Goal: Find contact information: Find contact information

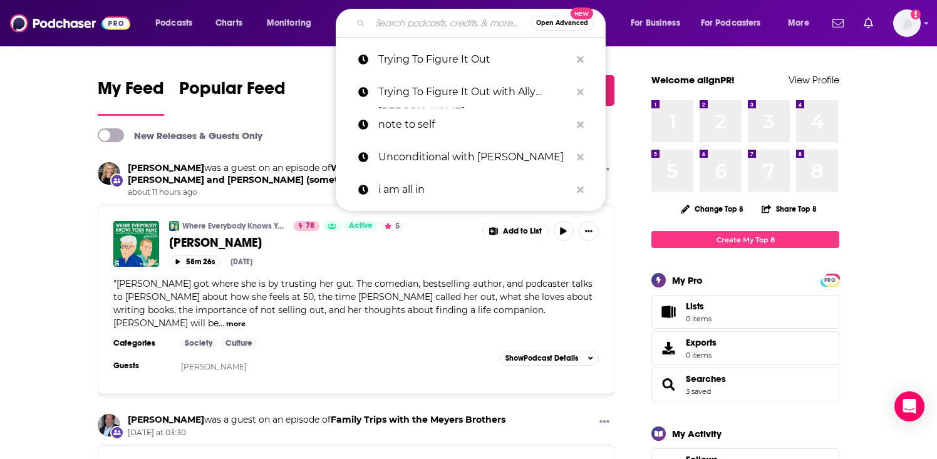
click at [445, 25] on input "Search podcasts, credits, & more..." at bounding box center [450, 23] width 160 height 20
click at [409, 28] on input "Search podcasts, credits, & more..." at bounding box center [450, 23] width 160 height 20
paste input "The Mighty Pursuit"
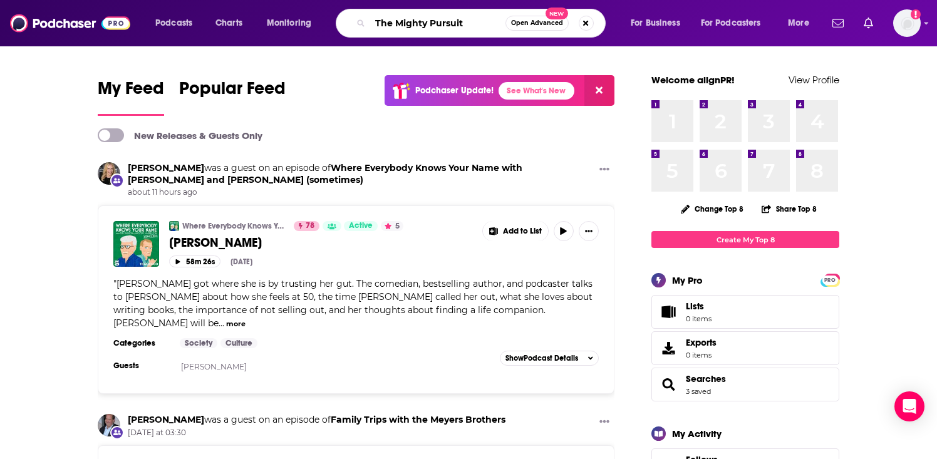
type input "The Mighty Pursuit"
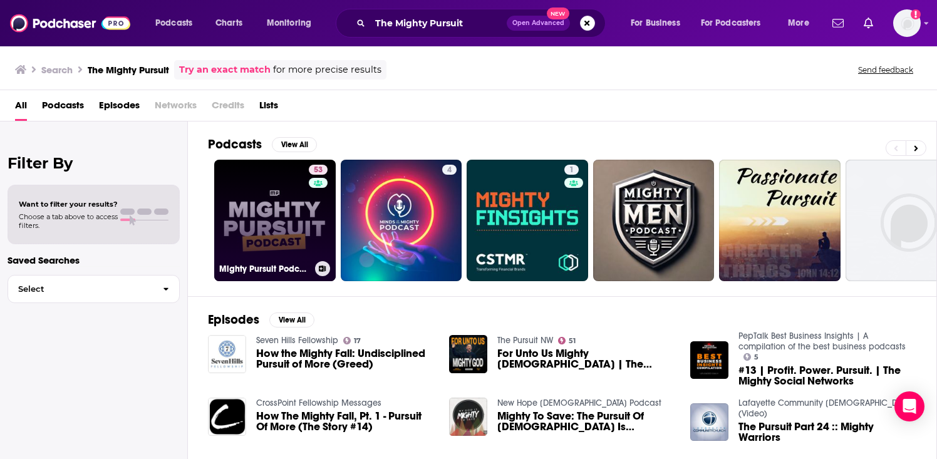
click at [275, 214] on link "53 Mighty Pursuit Podcast" at bounding box center [274, 220] width 121 height 121
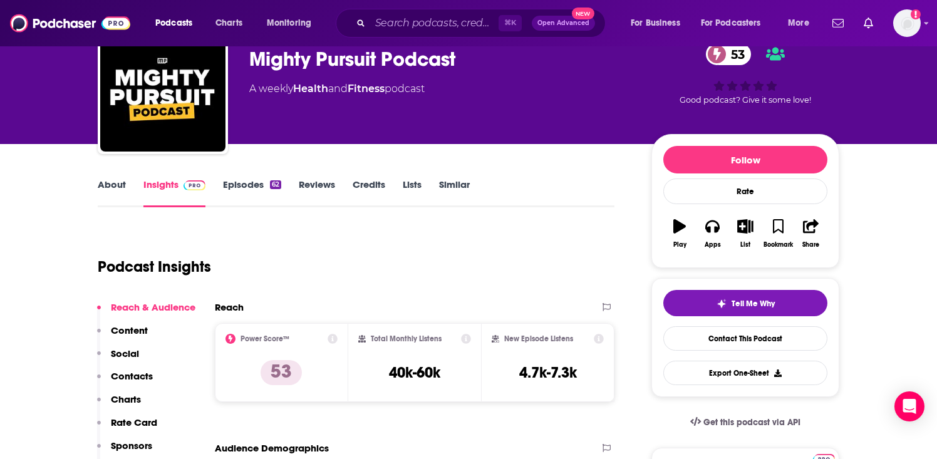
scroll to position [94, 0]
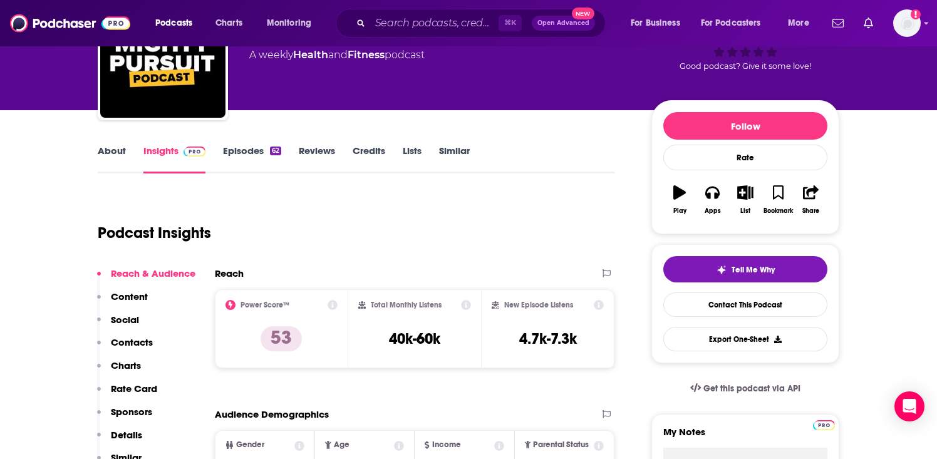
click at [133, 342] on p "Contacts" at bounding box center [132, 342] width 42 height 12
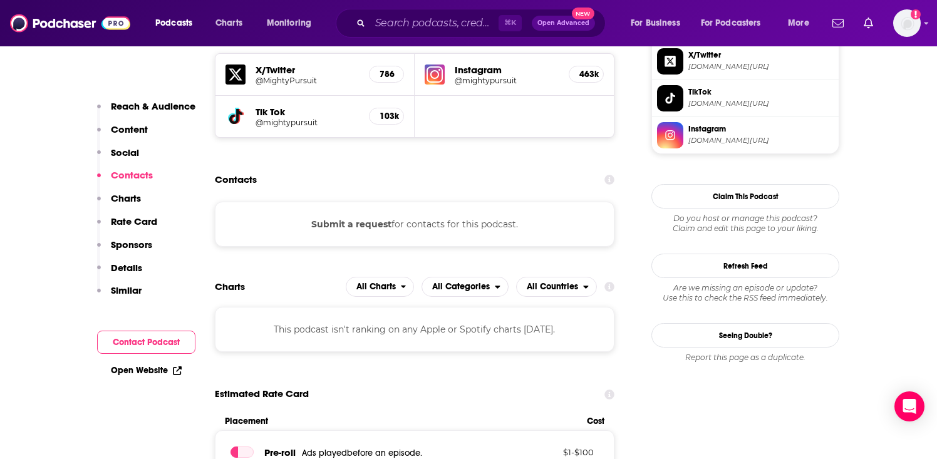
scroll to position [1113, 0]
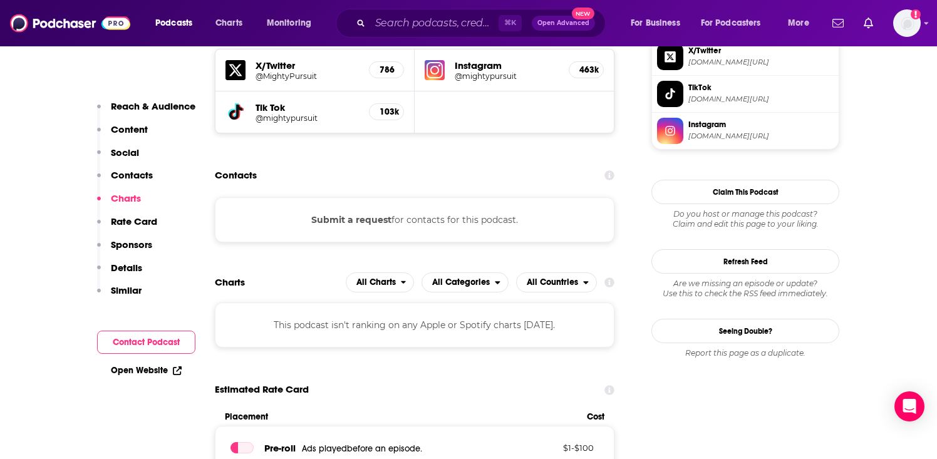
click at [158, 343] on button "Contact Podcast" at bounding box center [146, 342] width 98 height 23
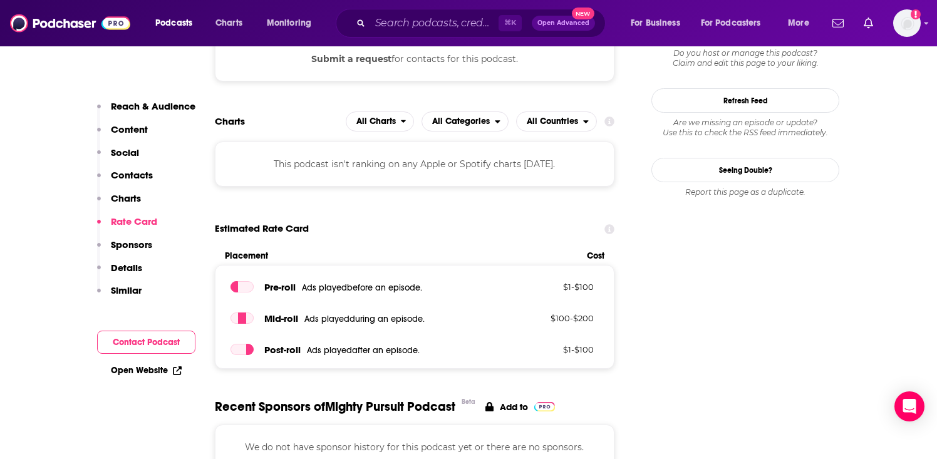
scroll to position [1274, 0]
click at [450, 22] on input "Search podcasts, credits, & more..." at bounding box center [434, 23] width 128 height 20
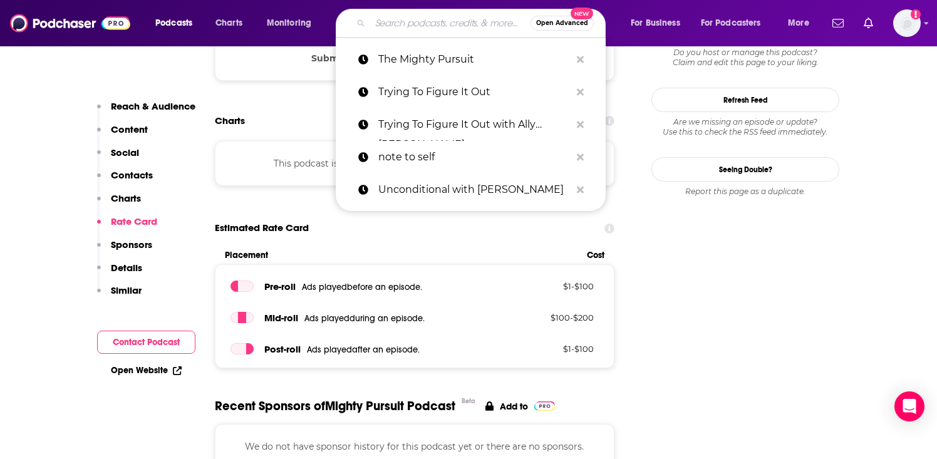
paste input "Bryce Crawford Podcast"
type input "Bryce Crawford Podcast"
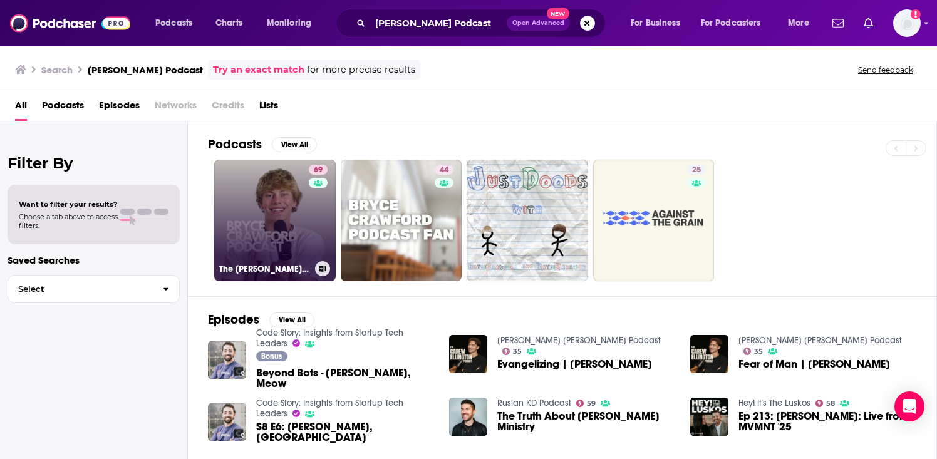
click at [283, 201] on link "69 The Bryce Crawford Podcast" at bounding box center [274, 220] width 121 height 121
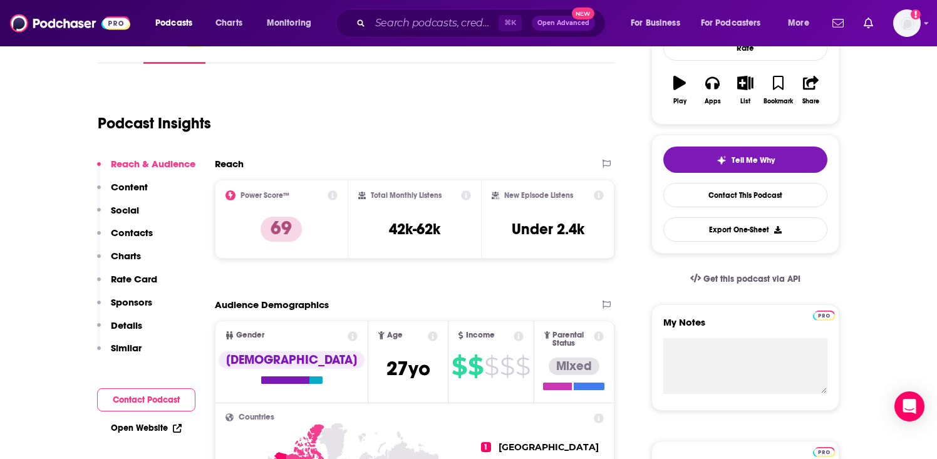
scroll to position [201, 0]
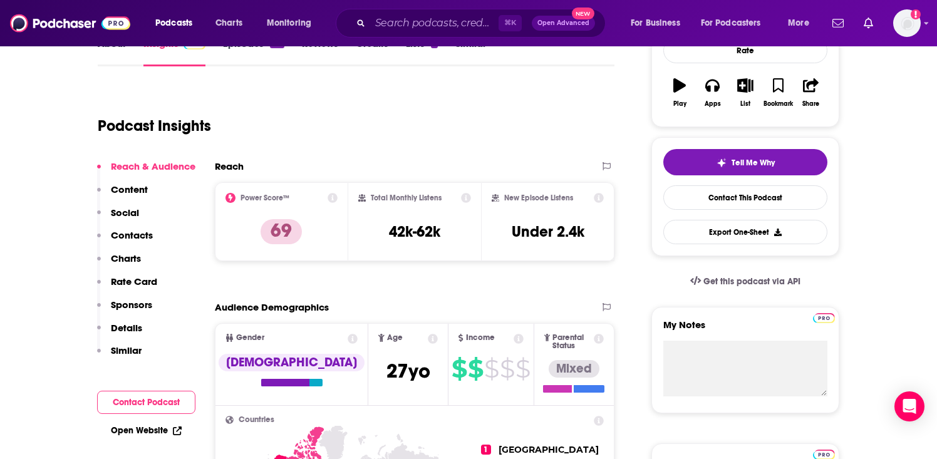
click at [141, 235] on p "Contacts" at bounding box center [132, 235] width 42 height 12
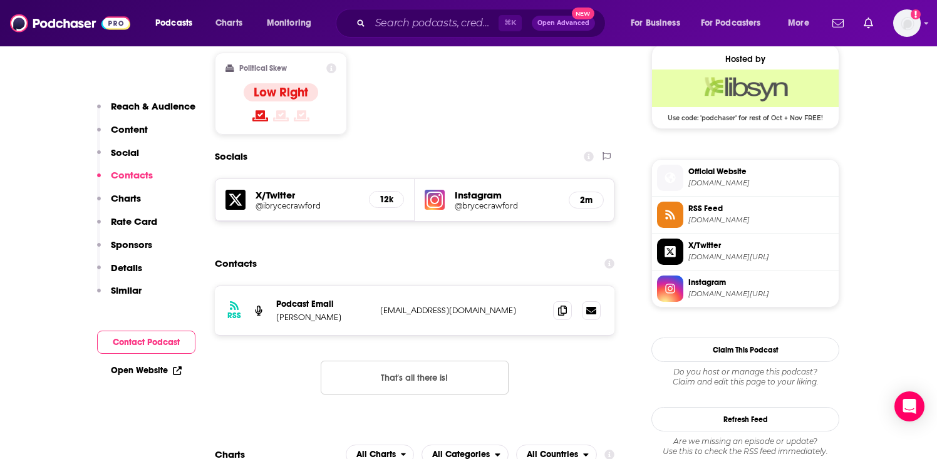
scroll to position [1019, 0]
click at [566, 304] on icon at bounding box center [562, 309] width 9 height 10
click at [443, 360] on button "That's all there is!" at bounding box center [415, 377] width 188 height 34
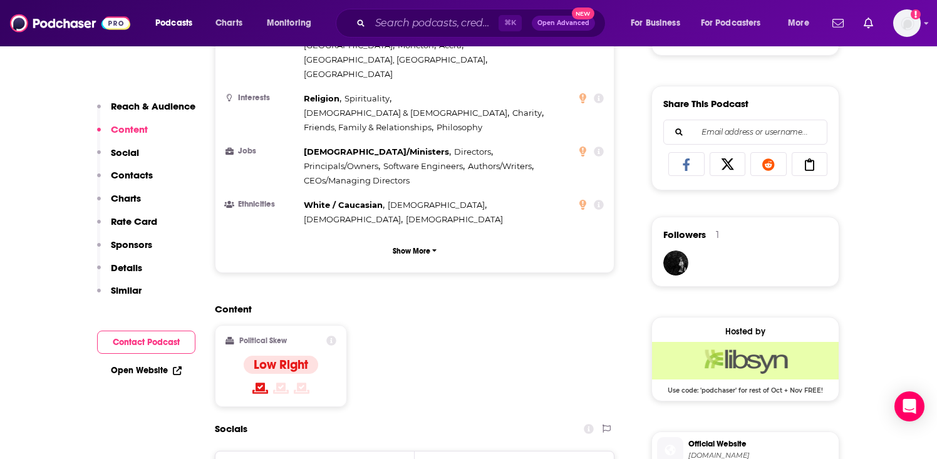
scroll to position [687, 0]
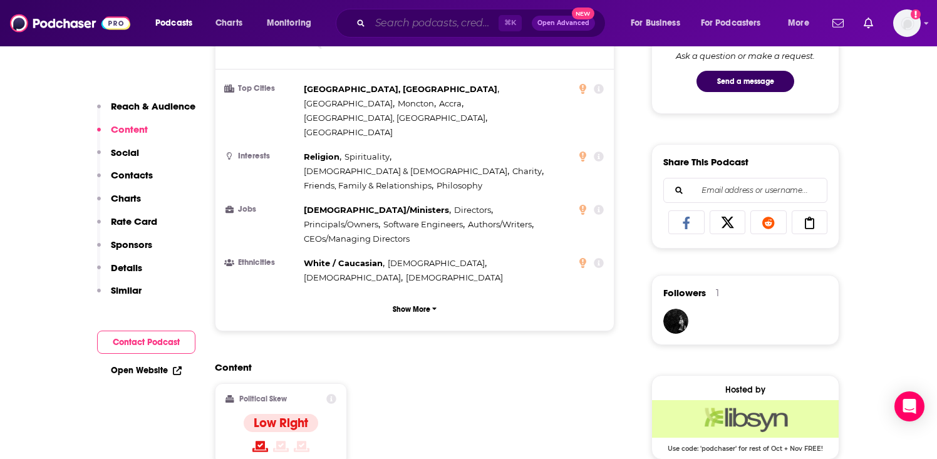
click at [433, 25] on input "Search podcasts, credits, & more..." at bounding box center [434, 23] width 128 height 20
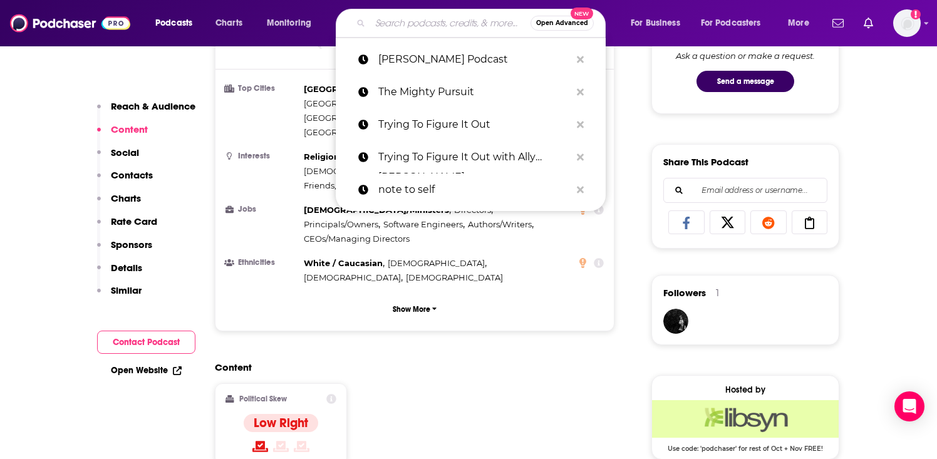
paste input "RELEVANT Podcast"
type input "RELEVANT Podcast"
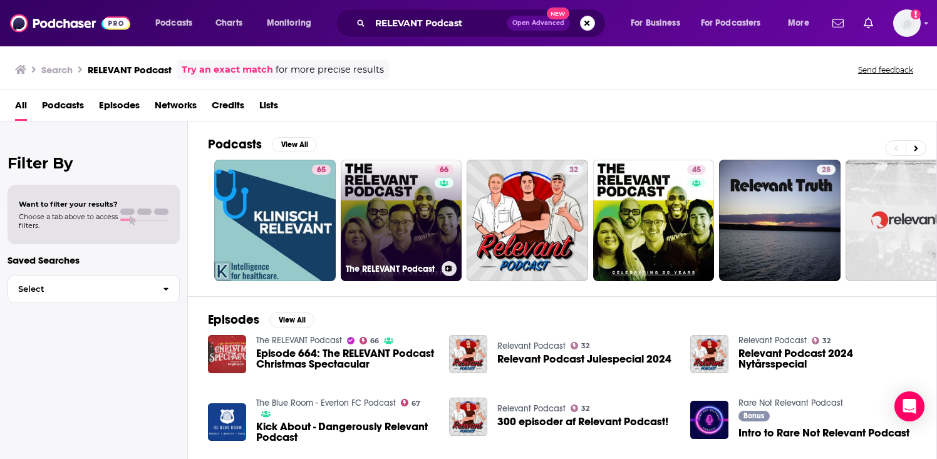
click at [403, 201] on link "66 The RELEVANT Podcast" at bounding box center [401, 220] width 121 height 121
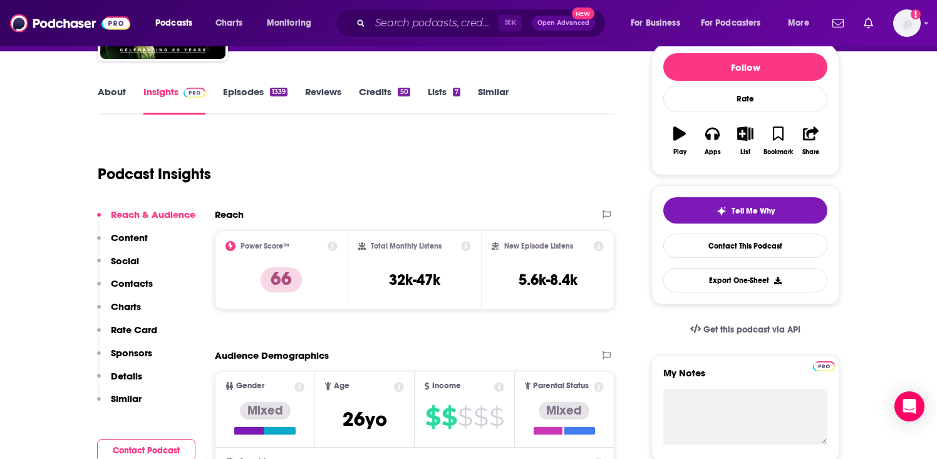
scroll to position [178, 0]
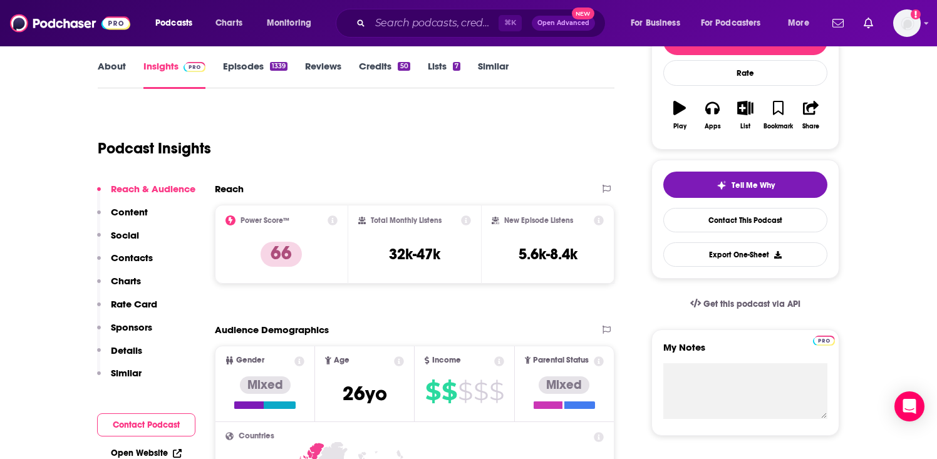
click at [130, 257] on p "Contacts" at bounding box center [132, 258] width 42 height 12
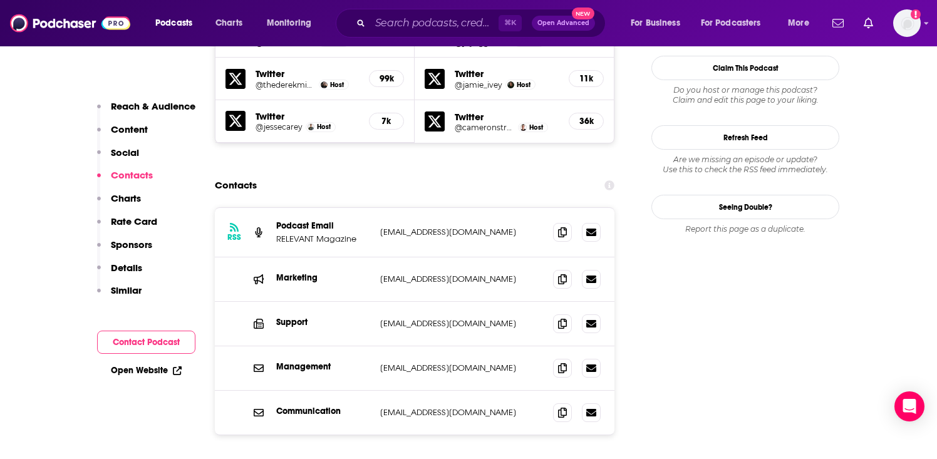
scroll to position [1268, 0]
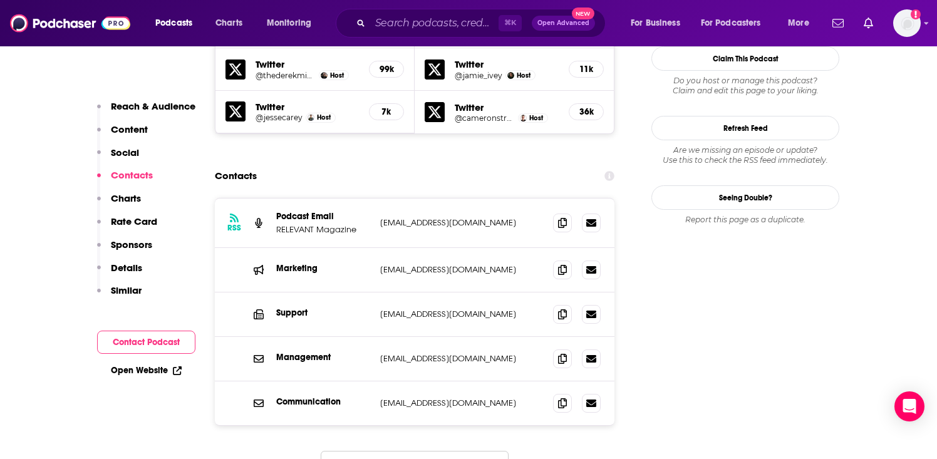
click at [431, 451] on button "Load More..." at bounding box center [415, 468] width 188 height 34
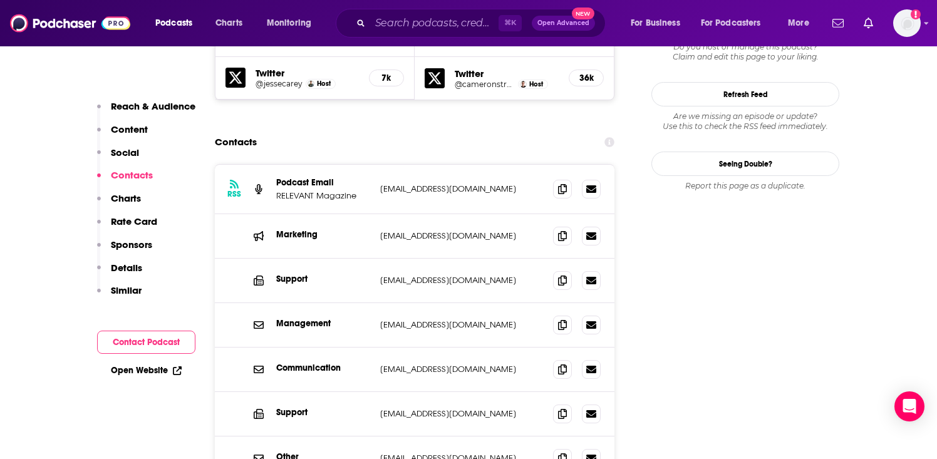
scroll to position [1299, 0]
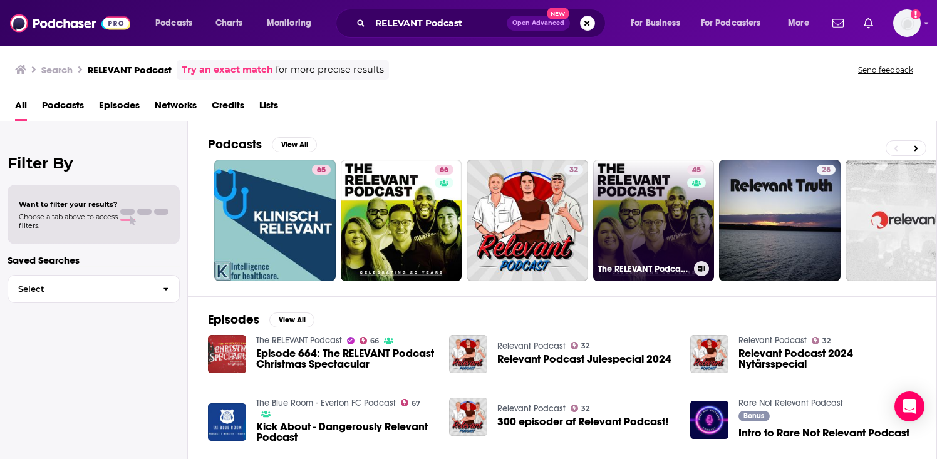
click at [656, 221] on link "45 The RELEVANT Podcast (Subscriber Edition)" at bounding box center [653, 220] width 121 height 121
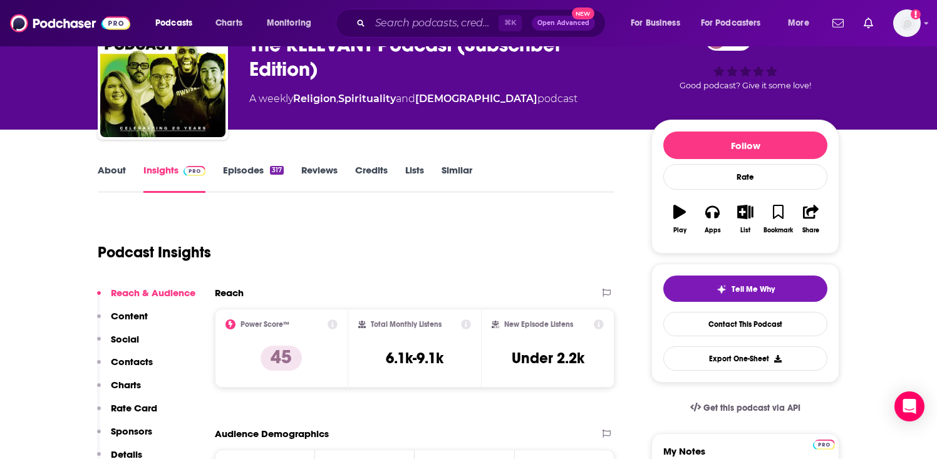
scroll to position [106, 0]
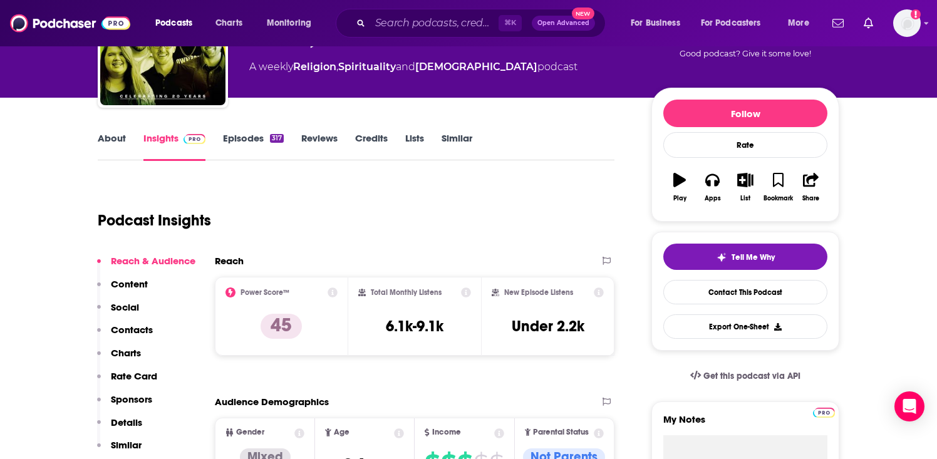
click at [130, 327] on p "Contacts" at bounding box center [132, 330] width 42 height 12
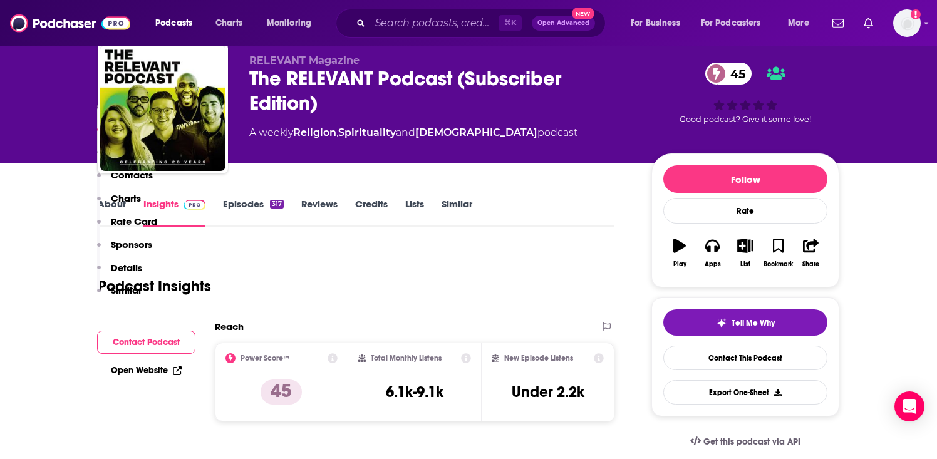
scroll to position [0, 0]
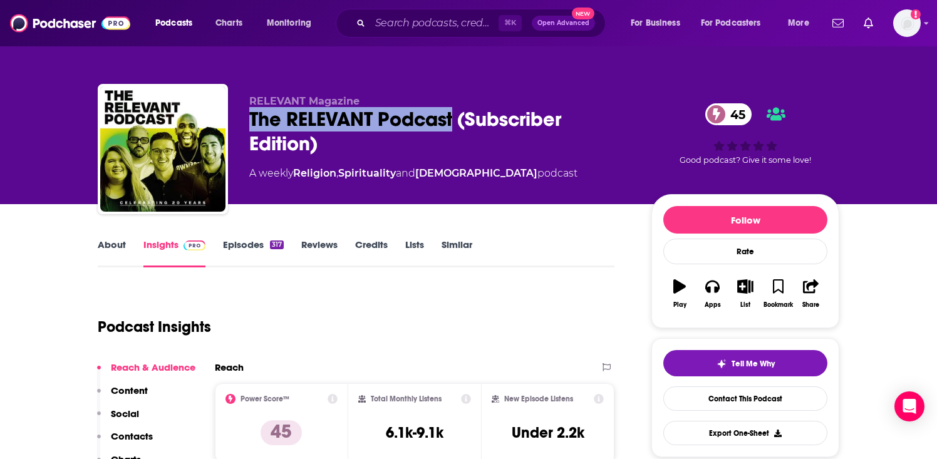
drag, startPoint x: 251, startPoint y: 116, endPoint x: 455, endPoint y: 120, distance: 203.5
click at [455, 120] on div "The RELEVANT Podcast (Subscriber Edition) 45" at bounding box center [440, 131] width 382 height 49
copy h2 "The RELEVANT Podcast"
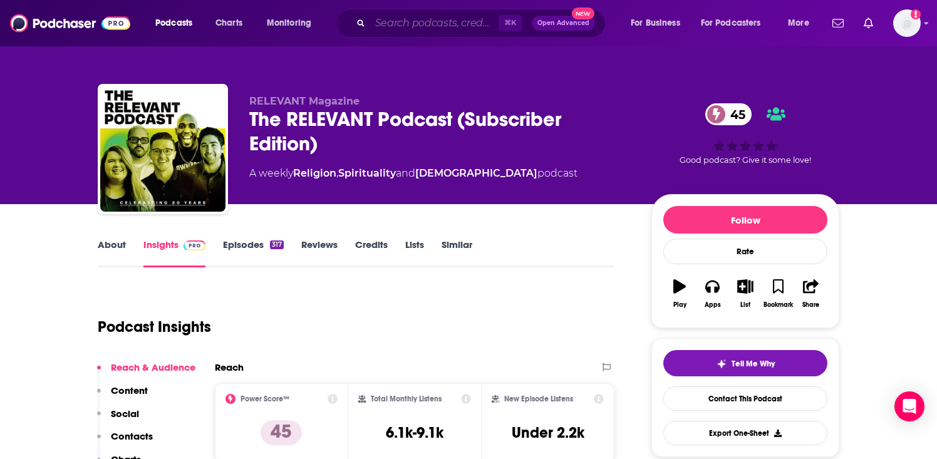
click at [411, 27] on input "Search podcasts, credits, & more..." at bounding box center [434, 23] width 128 height 20
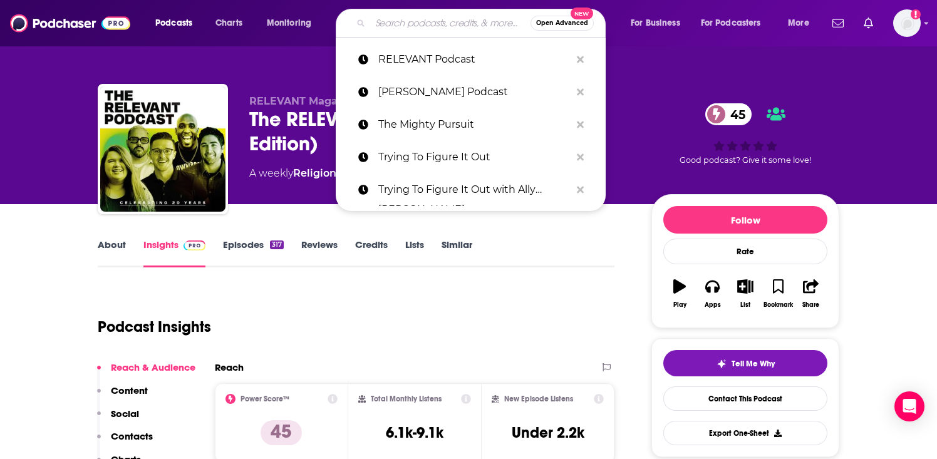
paste input "AR Bernard Show"
type input "AR Bernard Show"
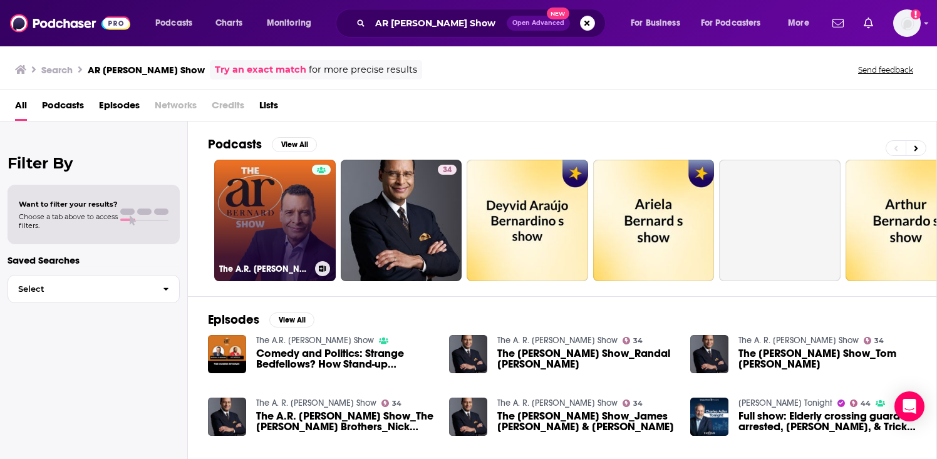
click at [275, 192] on link "The A.R. Bernard Show" at bounding box center [274, 220] width 121 height 121
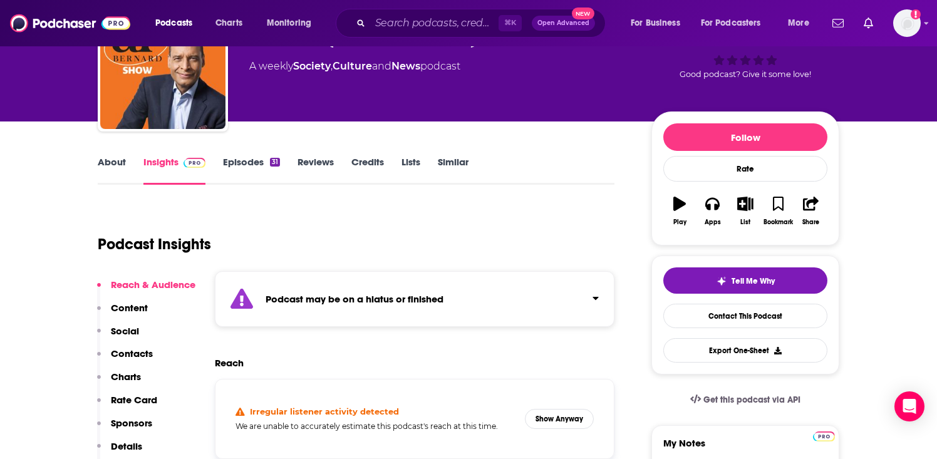
scroll to position [105, 0]
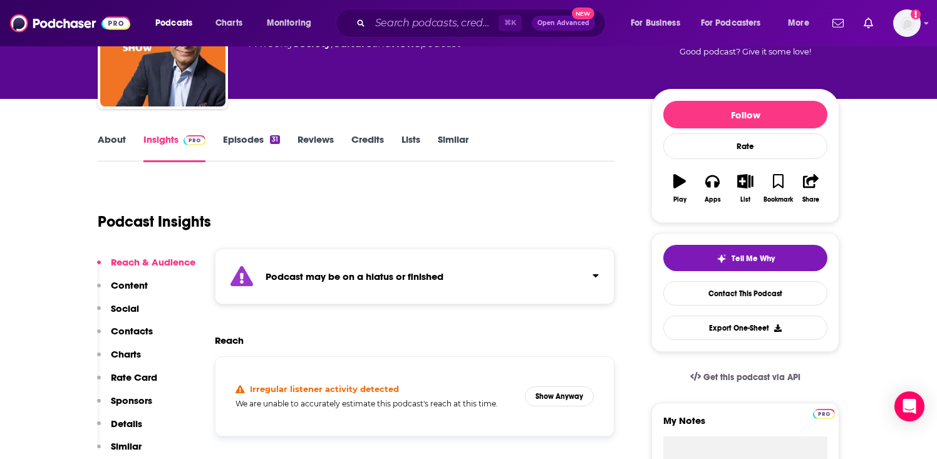
click at [530, 280] on div "Podcast may be on a hiatus or finished" at bounding box center [414, 277] width 399 height 56
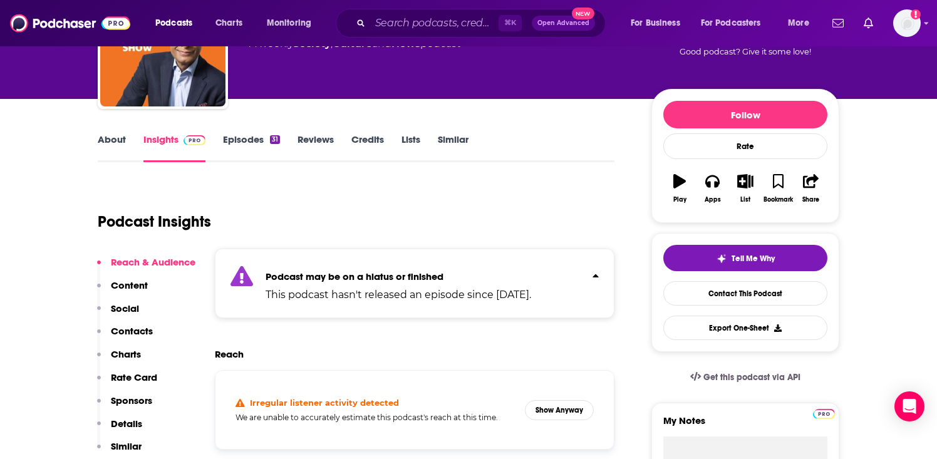
click at [529, 271] on p "Podcast may be on a hiatus or finished" at bounding box center [397, 276] width 265 height 12
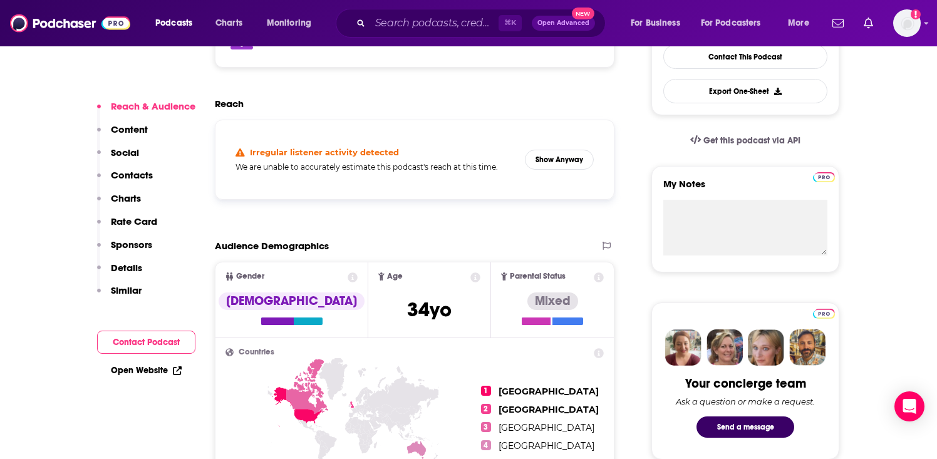
scroll to position [347, 0]
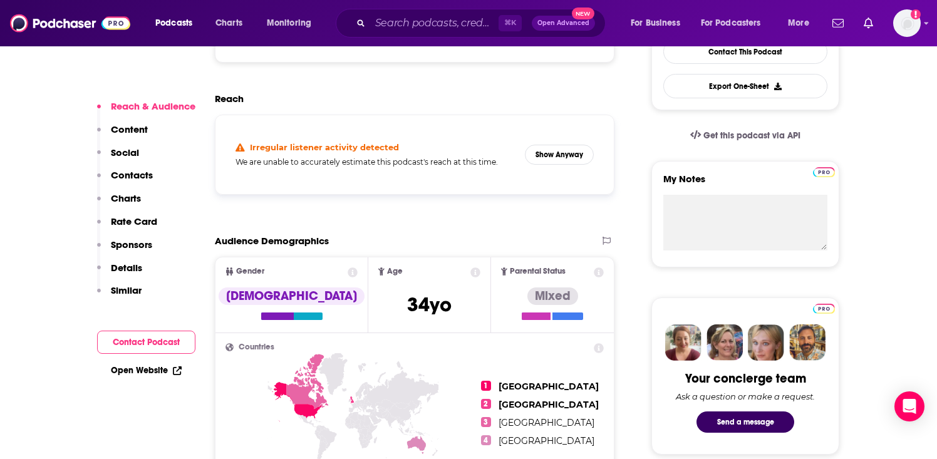
click at [143, 173] on p "Contacts" at bounding box center [132, 175] width 42 height 12
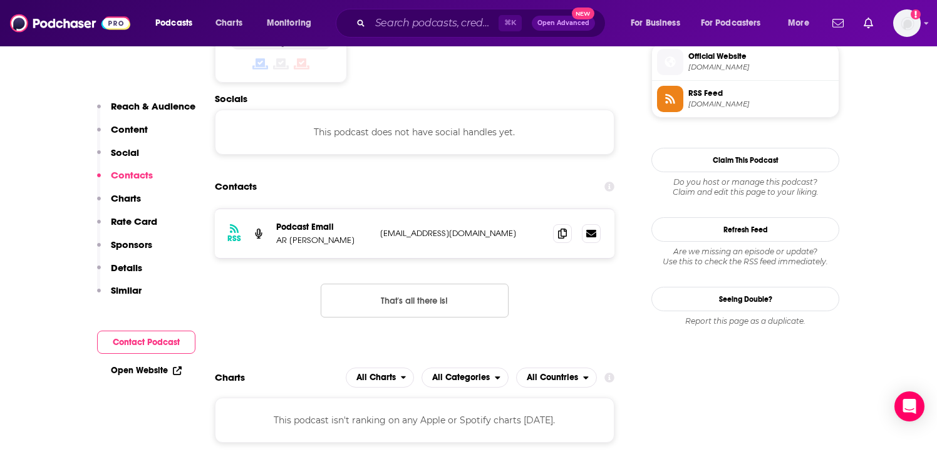
scroll to position [920, 0]
click at [562, 235] on icon at bounding box center [562, 232] width 9 height 10
click at [279, 177] on div "Contacts" at bounding box center [414, 185] width 399 height 24
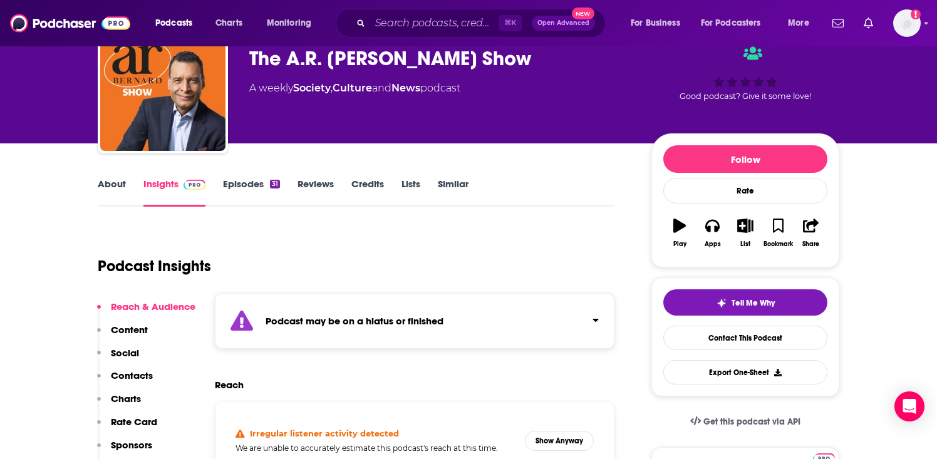
scroll to position [0, 0]
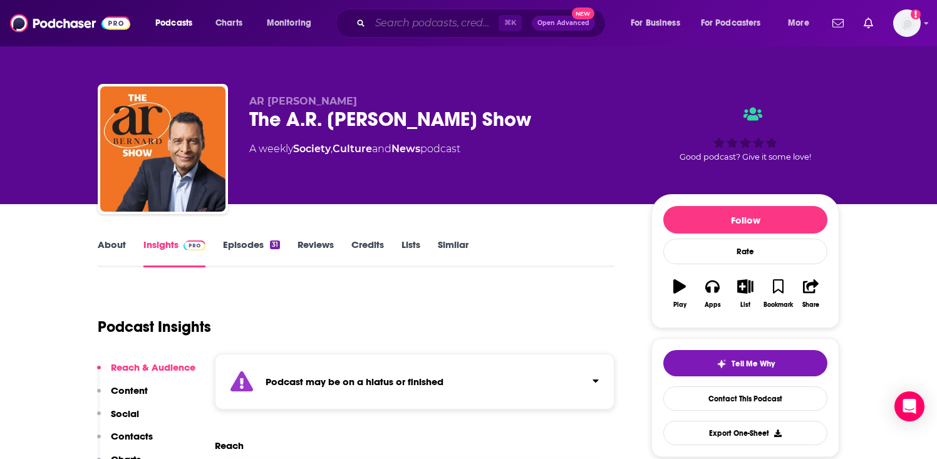
click at [419, 19] on input "Search podcasts, credits, & more..." at bounding box center [434, 23] width 128 height 20
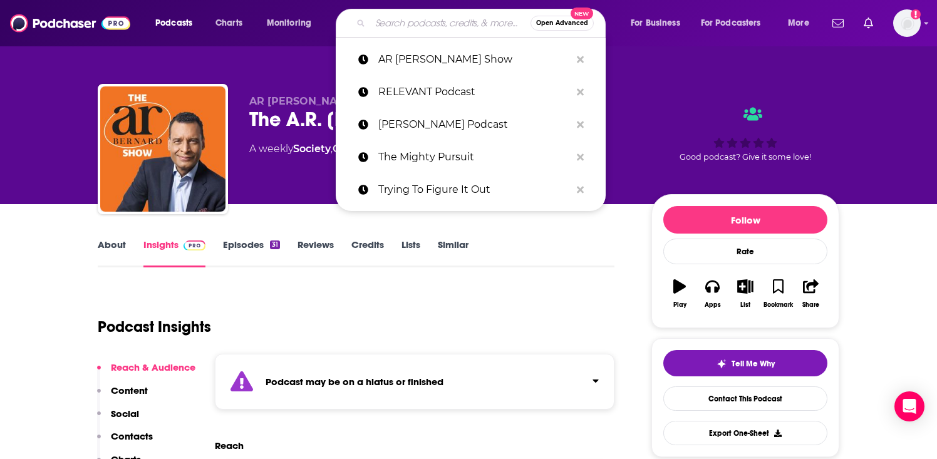
paste input "In Totality with Megan Ashley"
type input "In Totality with Megan Ashley"
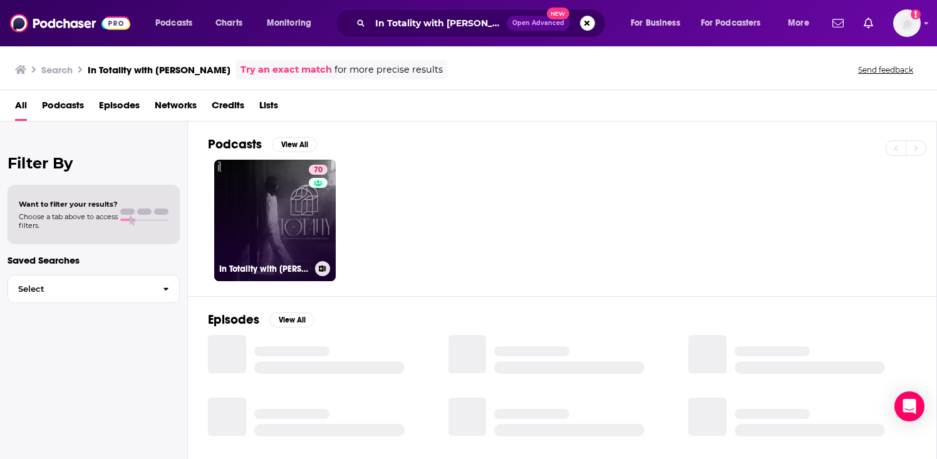
click at [285, 222] on link "70 In Totality with Megan Ashley" at bounding box center [274, 220] width 121 height 121
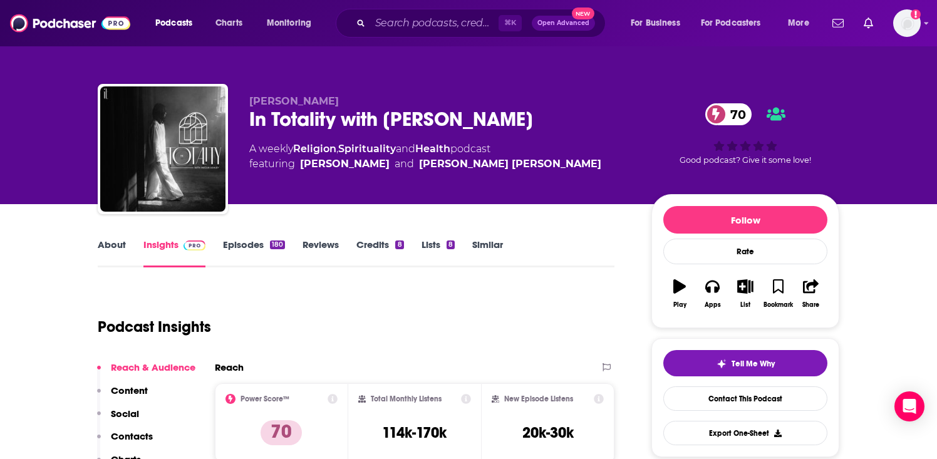
click at [133, 436] on p "Contacts" at bounding box center [132, 436] width 42 height 12
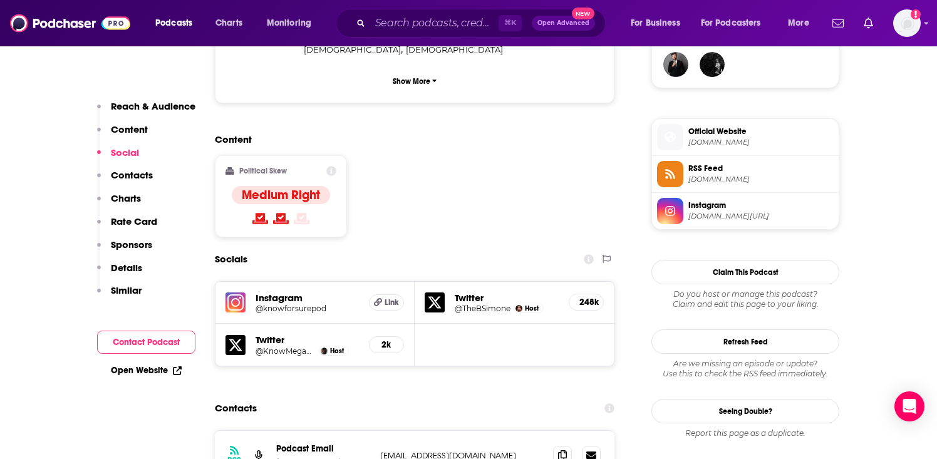
scroll to position [945, 0]
click at [138, 173] on p "Contacts" at bounding box center [132, 175] width 42 height 12
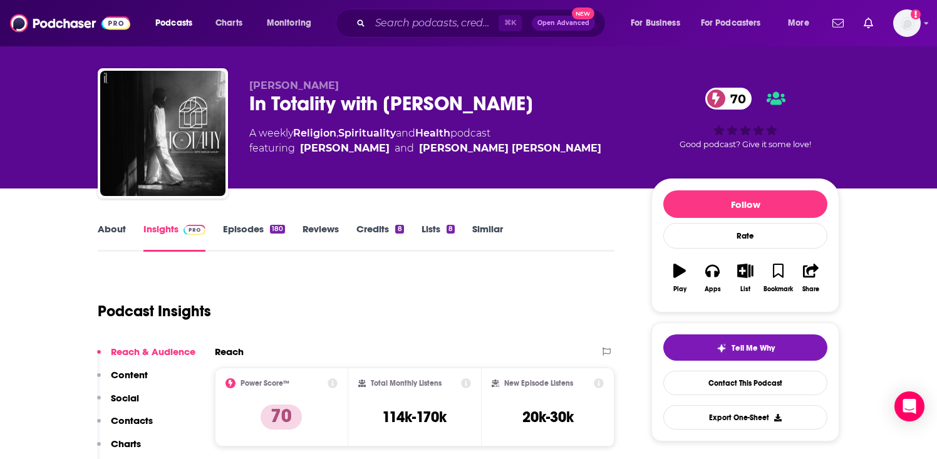
scroll to position [0, 0]
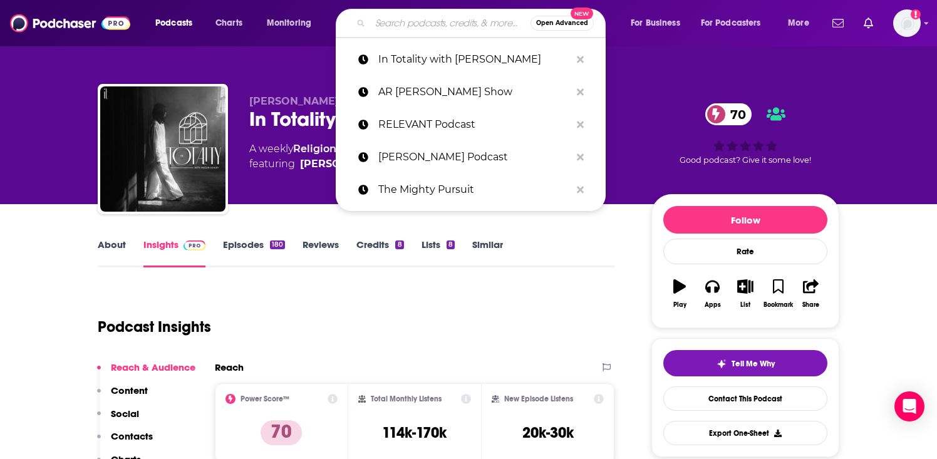
click at [450, 22] on input "Search podcasts, credits, & more..." at bounding box center [450, 23] width 160 height 20
click at [443, 188] on p "The Mighty Pursuit" at bounding box center [474, 189] width 192 height 33
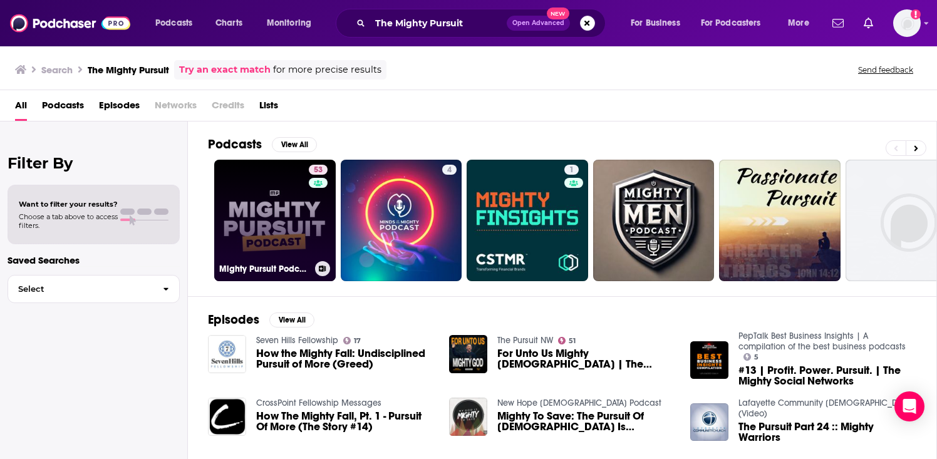
click at [267, 186] on link "53 Mighty Pursuit Podcast" at bounding box center [274, 220] width 121 height 121
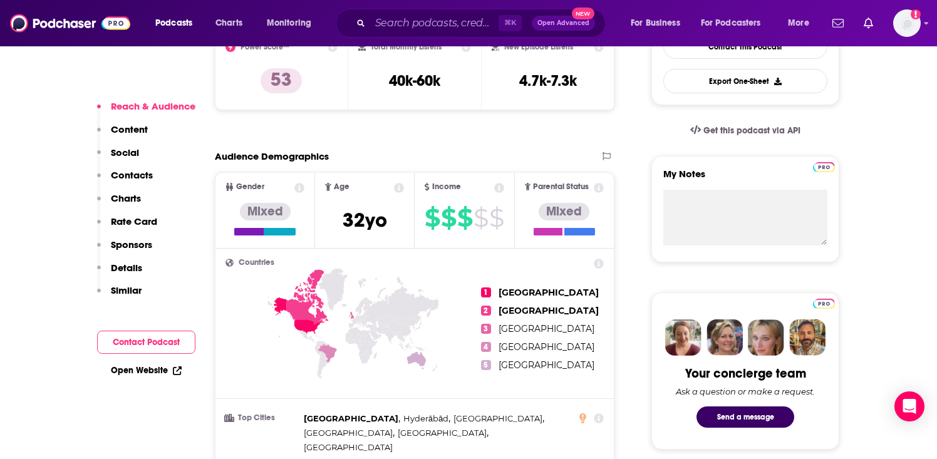
click at [128, 179] on p "Contacts" at bounding box center [132, 175] width 42 height 12
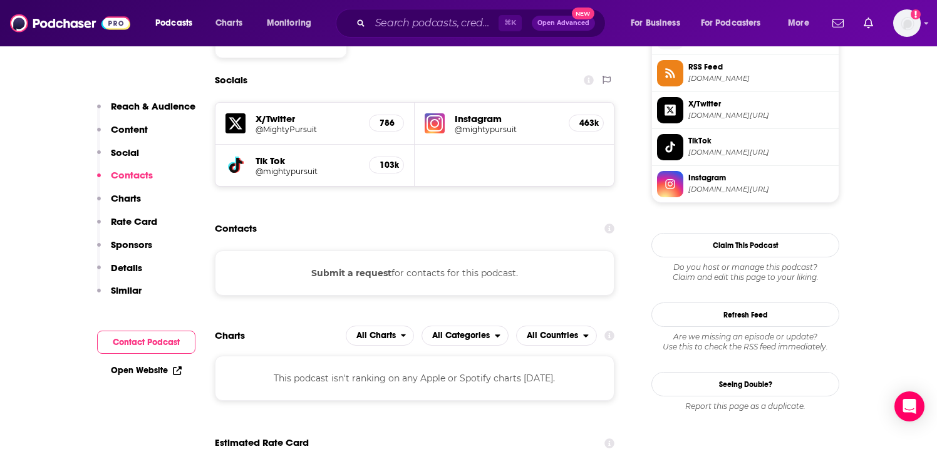
scroll to position [1060, 0]
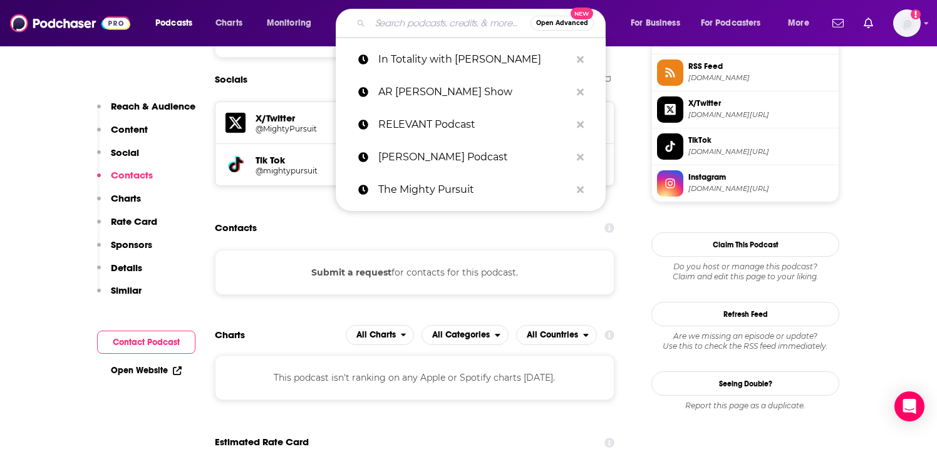
click at [436, 18] on input "Search podcasts, credits, & more..." at bounding box center [450, 23] width 160 height 20
click at [479, 53] on p "In Totality with Megan Ashley" at bounding box center [474, 59] width 192 height 33
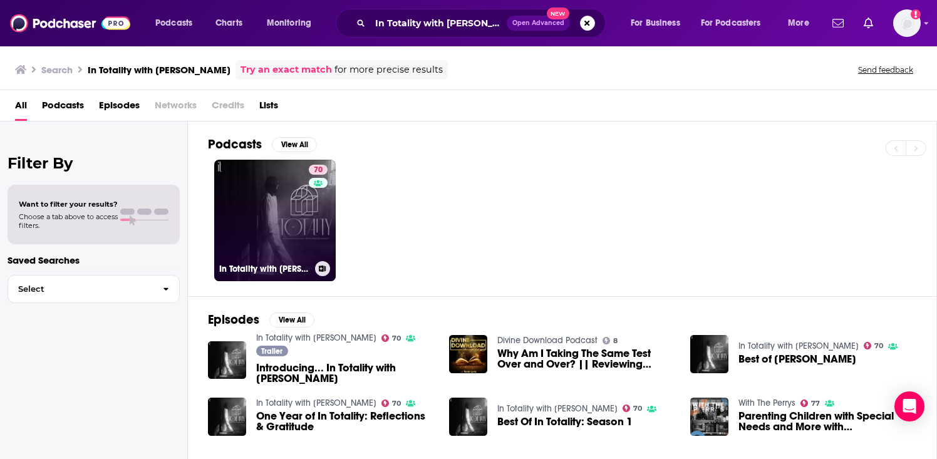
click at [254, 203] on link "70 In Totality with Megan Ashley" at bounding box center [274, 220] width 121 height 121
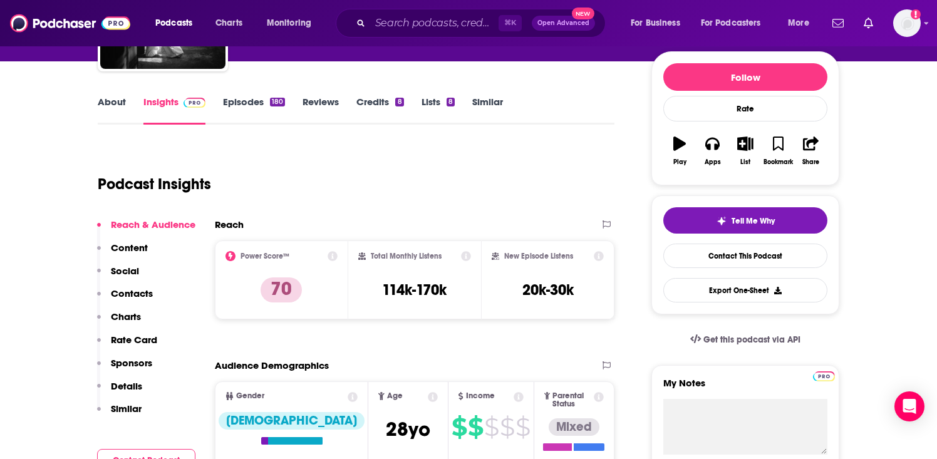
click at [137, 290] on p "Contacts" at bounding box center [132, 293] width 42 height 12
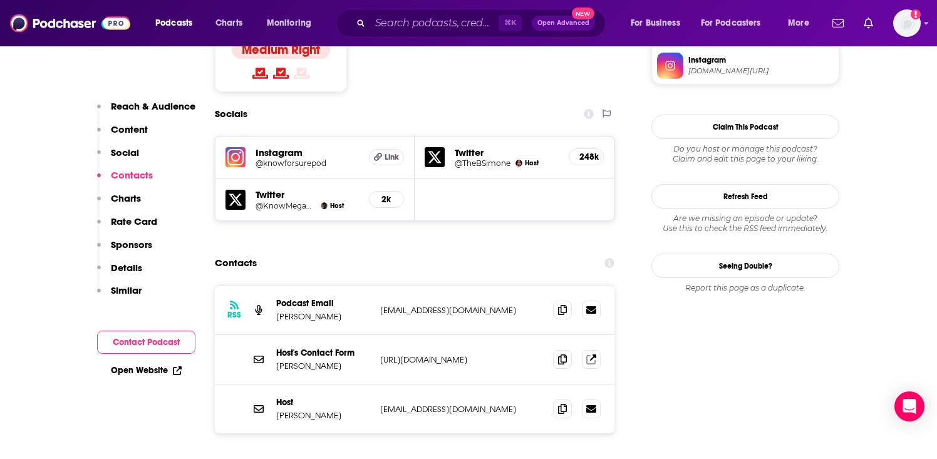
scroll to position [1092, 0]
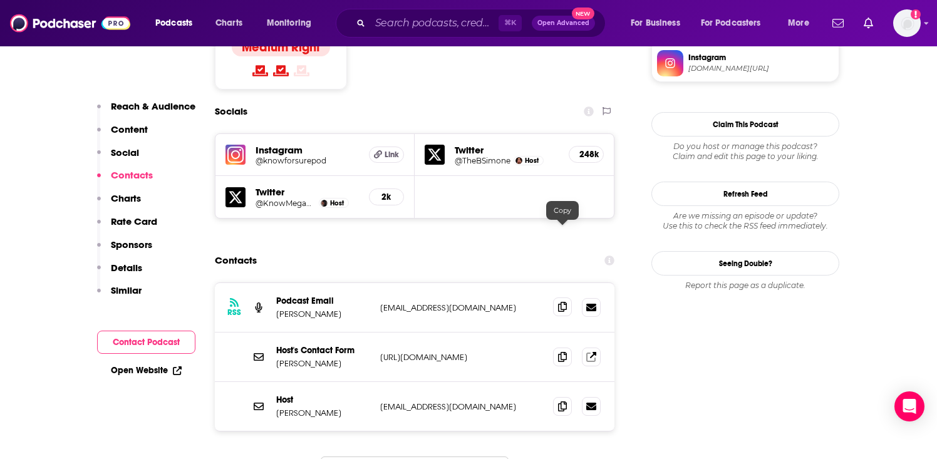
click at [561, 302] on icon at bounding box center [562, 307] width 9 height 10
click at [560, 401] on icon at bounding box center [562, 406] width 9 height 10
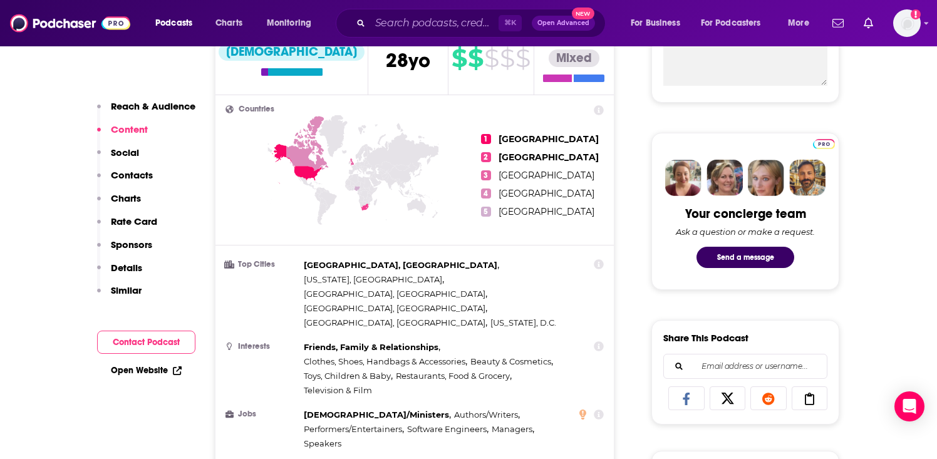
scroll to position [413, 0]
